Goal: Task Accomplishment & Management: Manage account settings

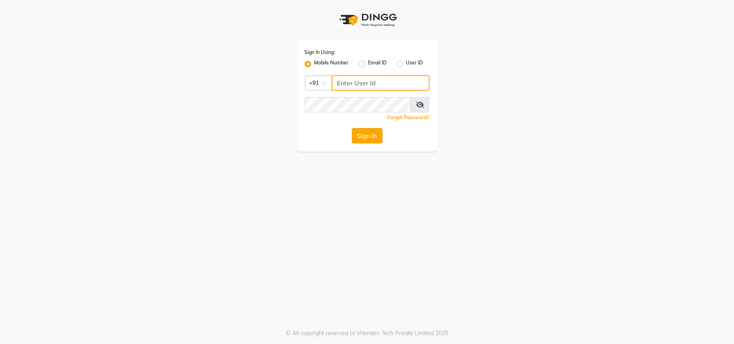
type input "8433844442"
click at [371, 133] on button "Sign In" at bounding box center [367, 135] width 31 height 15
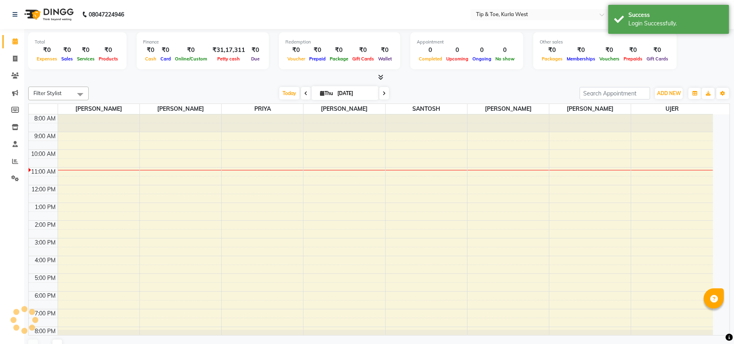
select select "en"
